Goal: Transaction & Acquisition: Purchase product/service

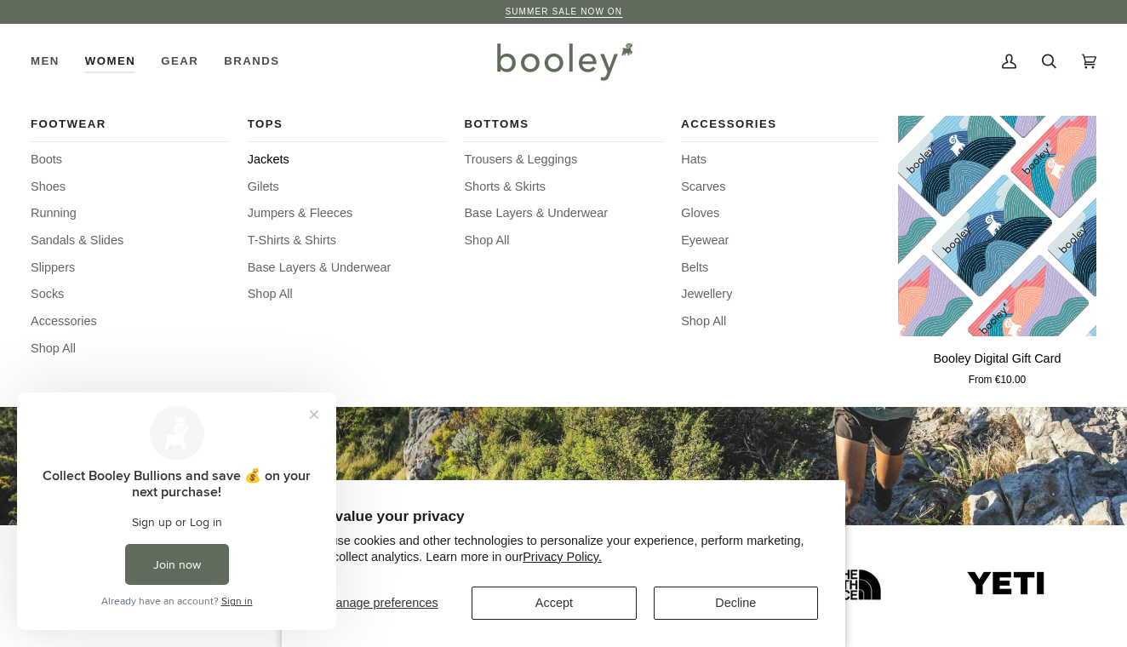
click at [272, 157] on span "Jackets" at bounding box center [347, 160] width 198 height 19
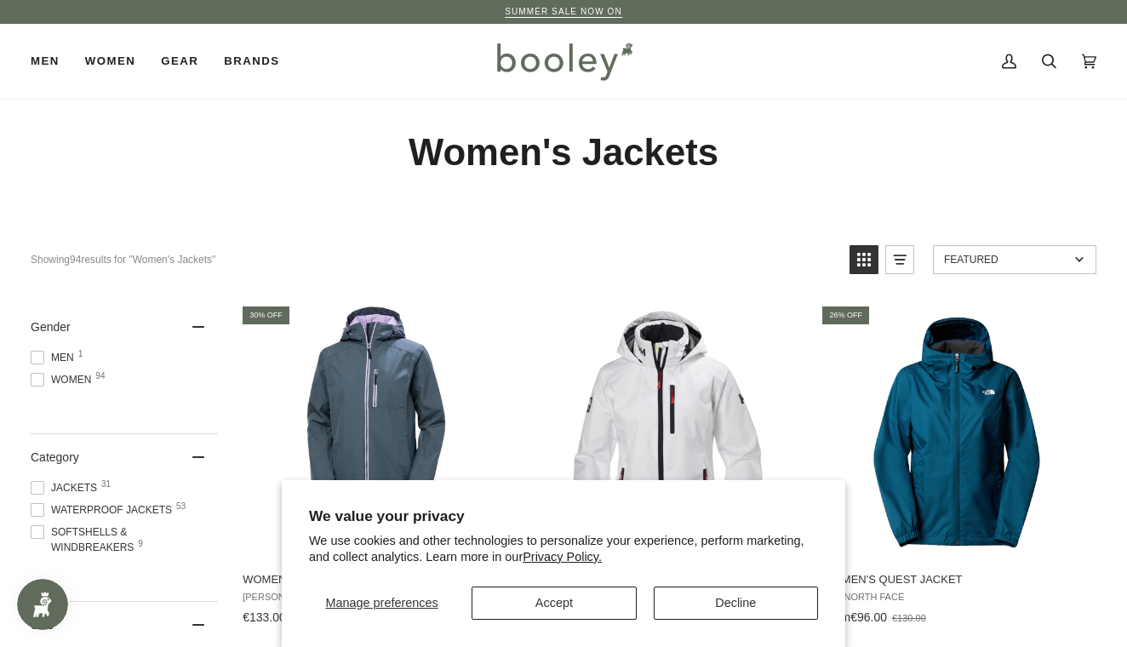
click at [522, 586] on button "Accept" at bounding box center [553, 602] width 164 height 33
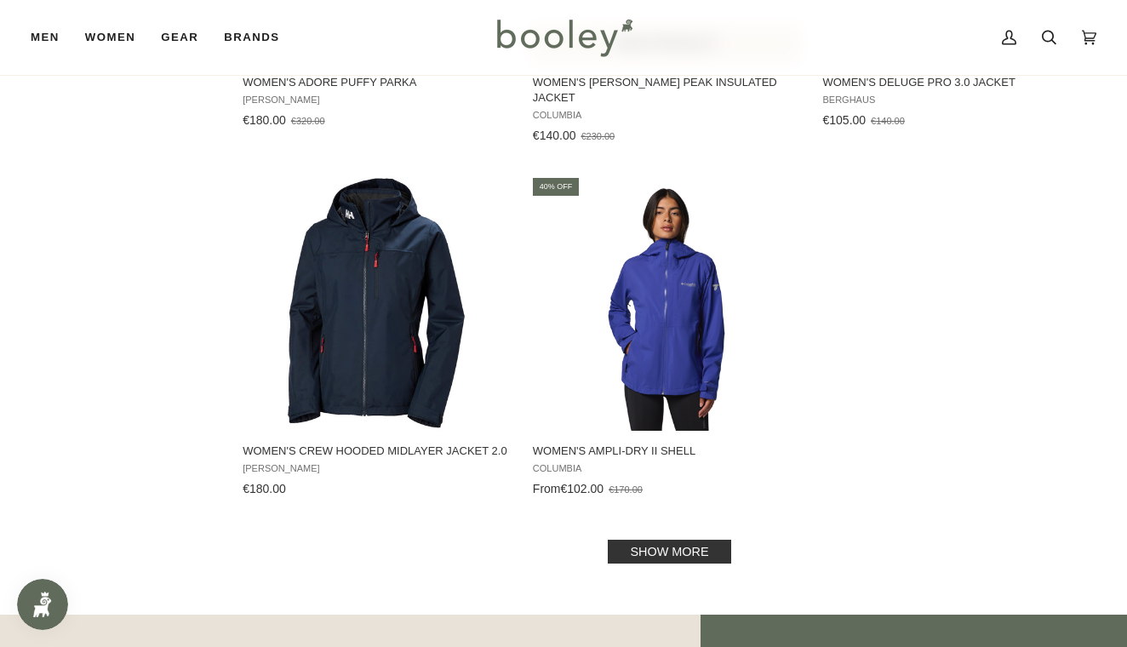
scroll to position [2302, 0]
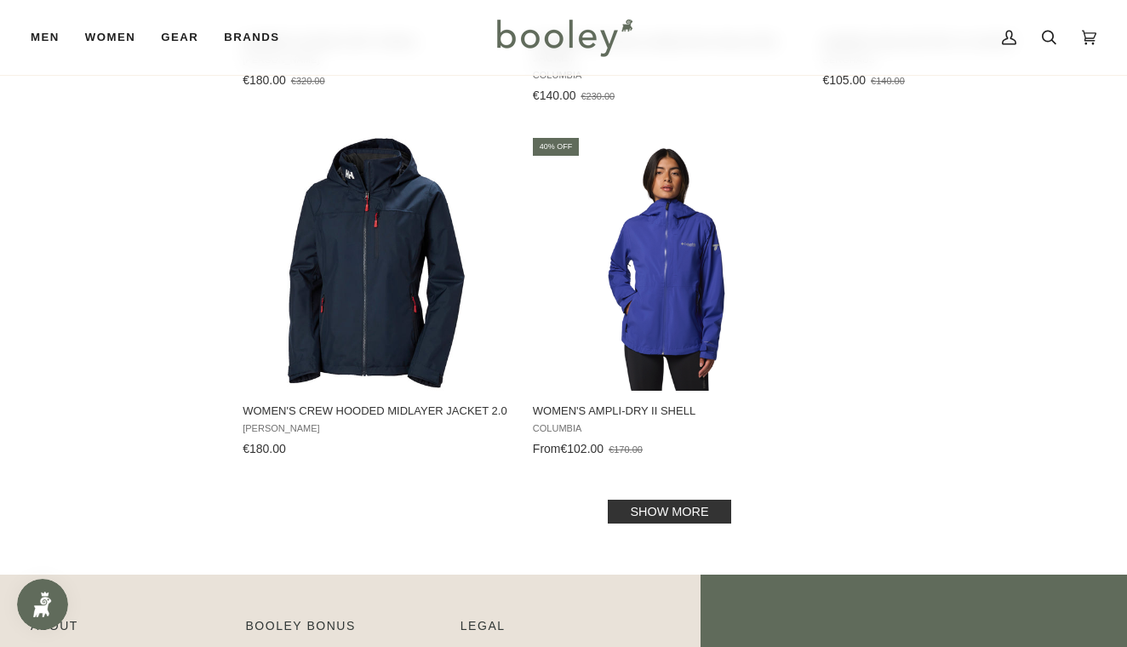
click at [683, 500] on link "Show more" at bounding box center [668, 511] width 123 height 24
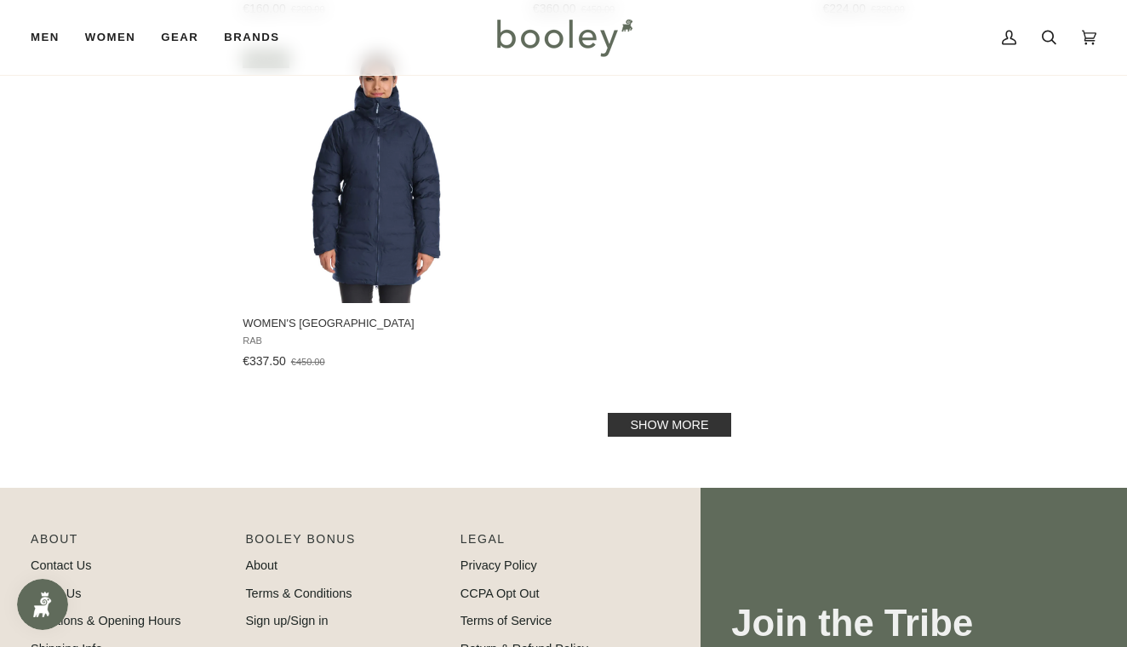
scroll to position [4899, 0]
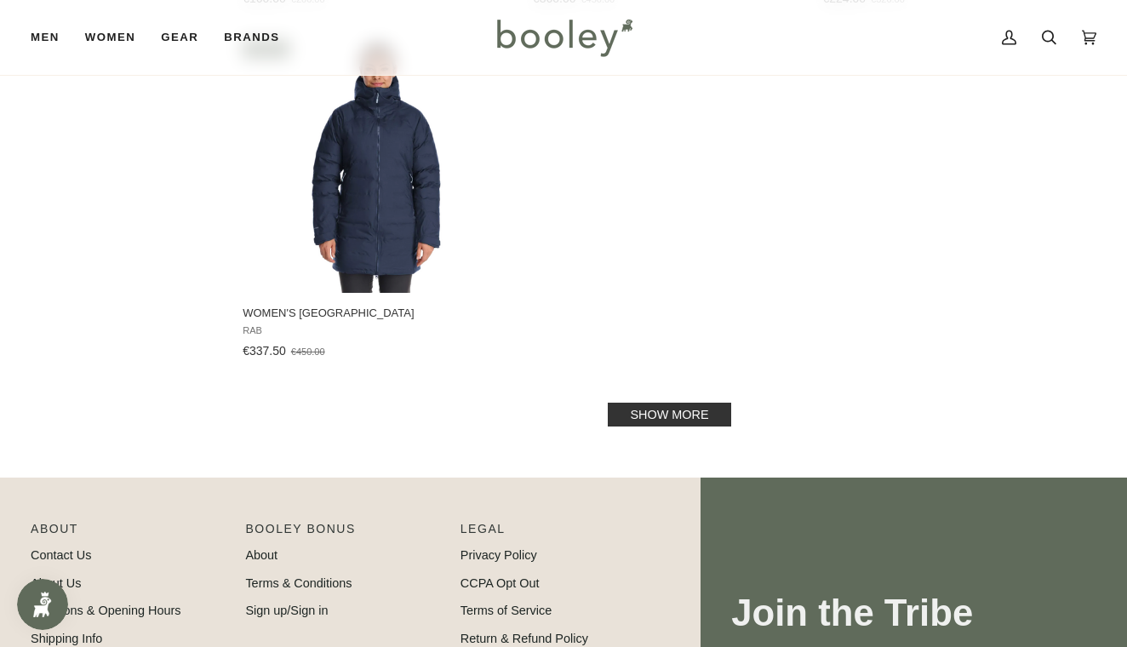
click at [685, 402] on link "Show more" at bounding box center [668, 414] width 123 height 24
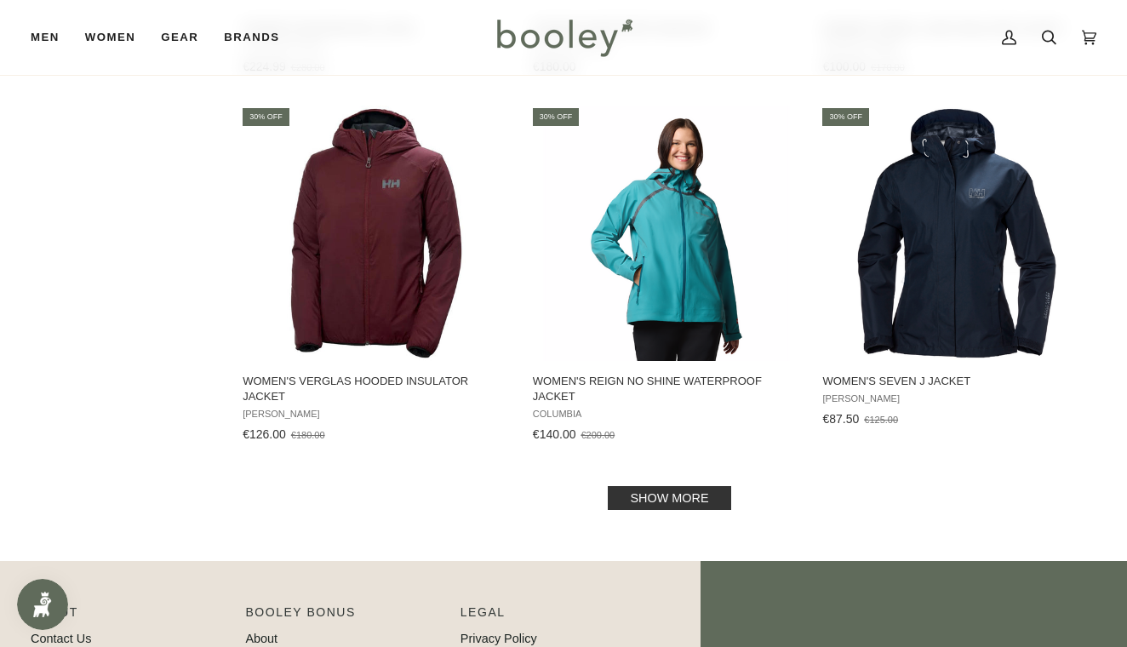
scroll to position [6954, 0]
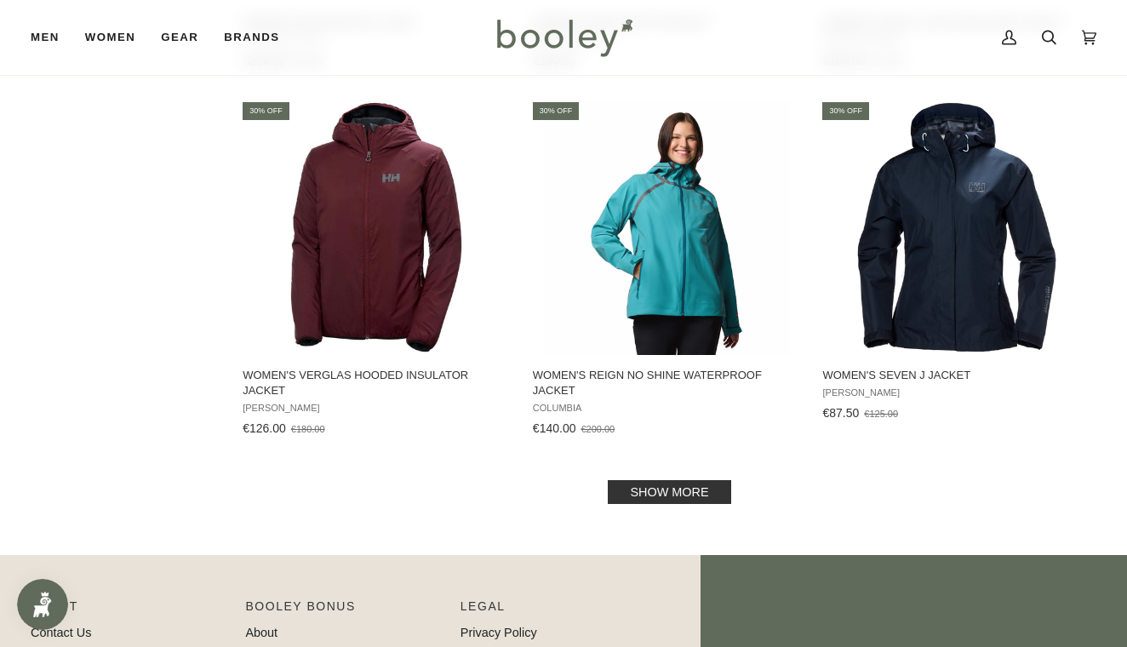
click at [682, 480] on link "Show more" at bounding box center [668, 492] width 123 height 24
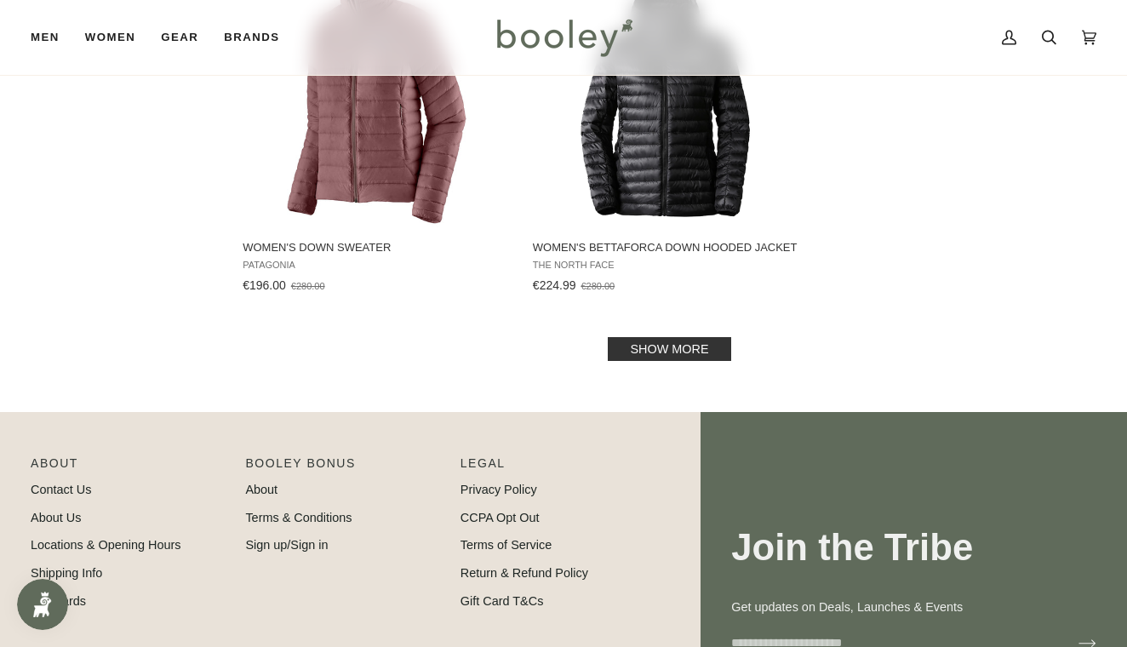
scroll to position [9607, 0]
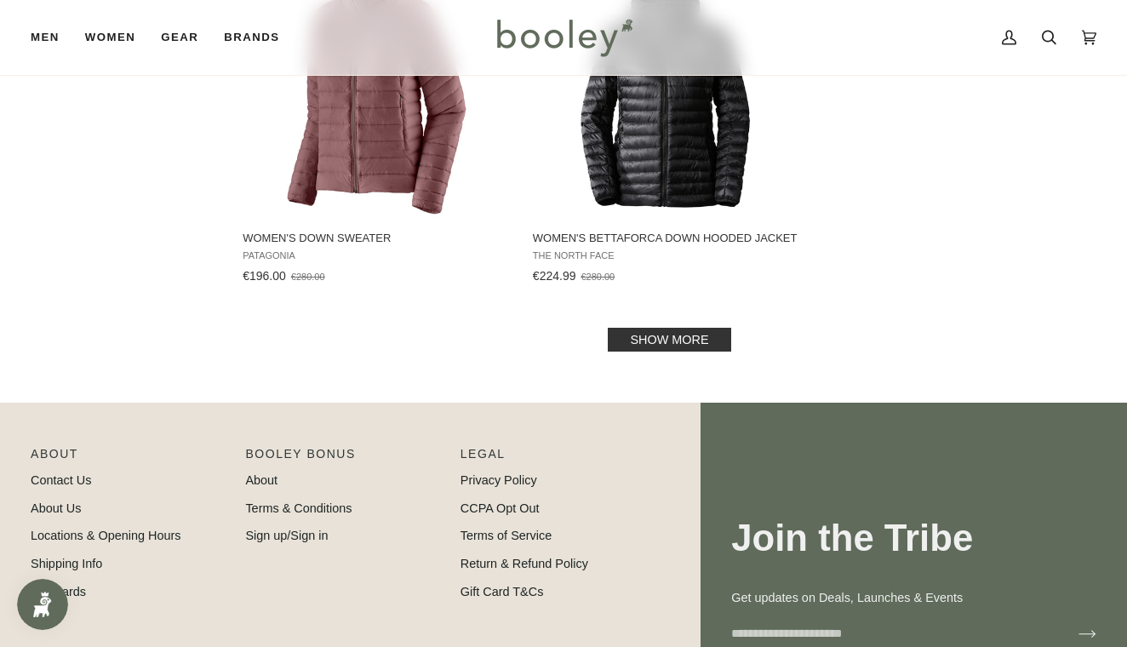
click at [641, 328] on link "Show more" at bounding box center [668, 340] width 123 height 24
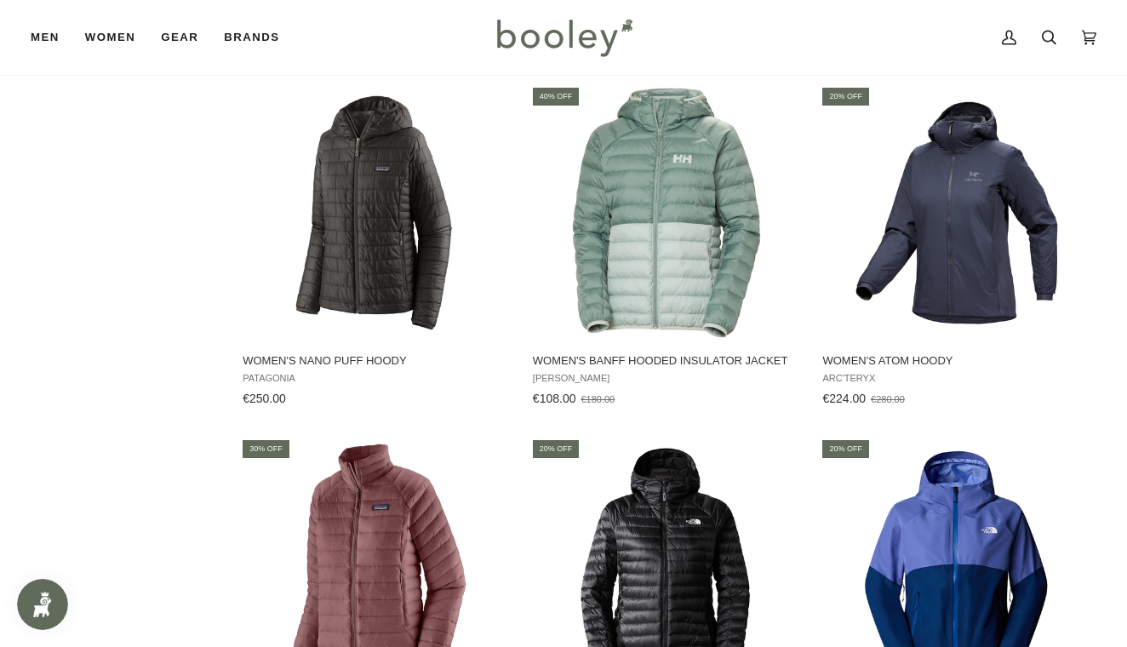
scroll to position [9107, 0]
